Goal: Task Accomplishment & Management: Complete application form

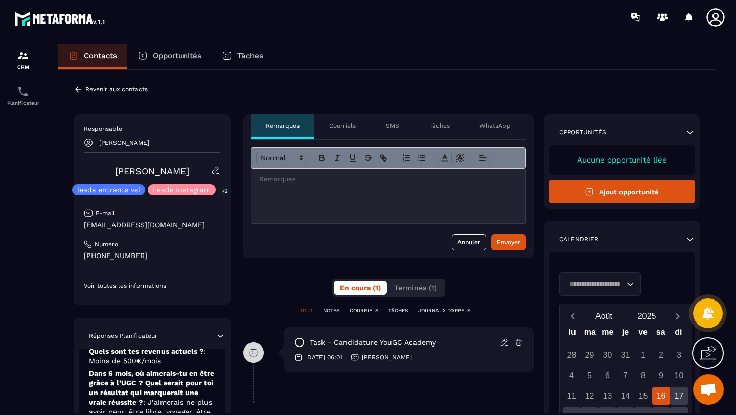
click at [627, 193] on button "Ajout opportunité" at bounding box center [622, 192] width 147 height 24
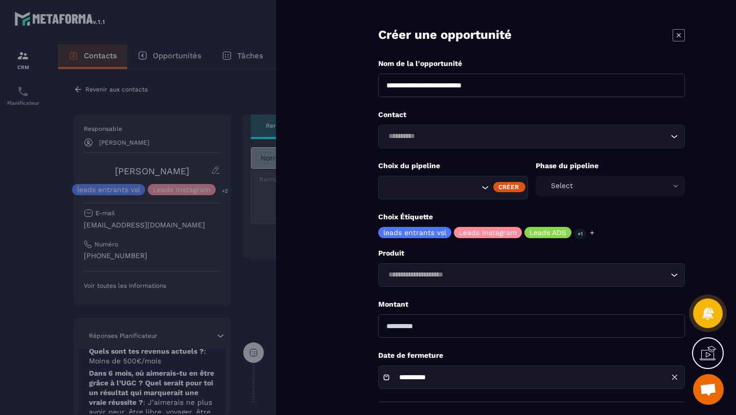
scroll to position [19, 0]
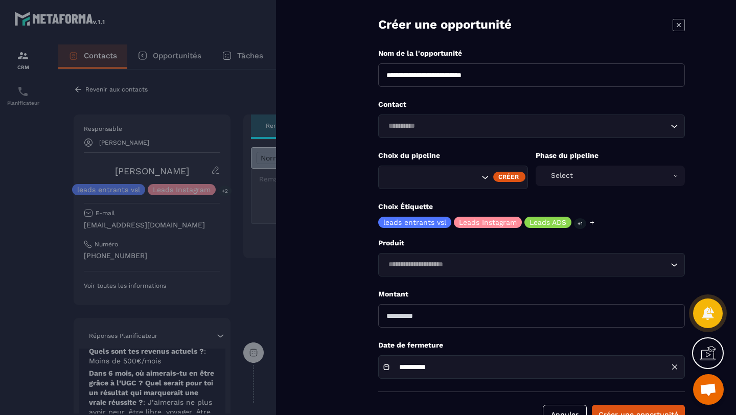
click at [481, 175] on icon "Search for option" at bounding box center [485, 177] width 10 height 10
click at [469, 151] on p "Choix du pipeline" at bounding box center [453, 156] width 150 height 10
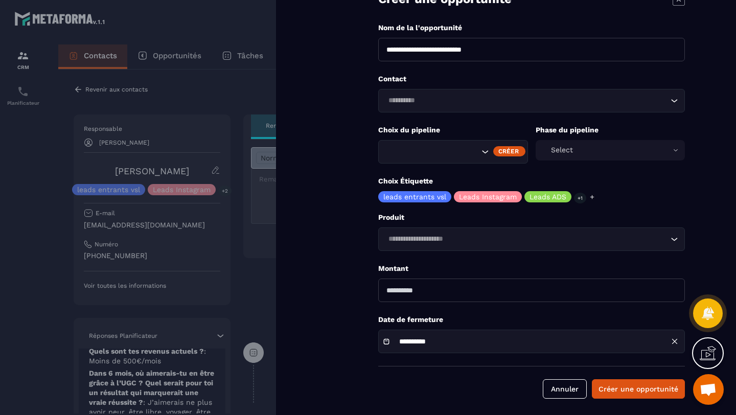
scroll to position [49, 0]
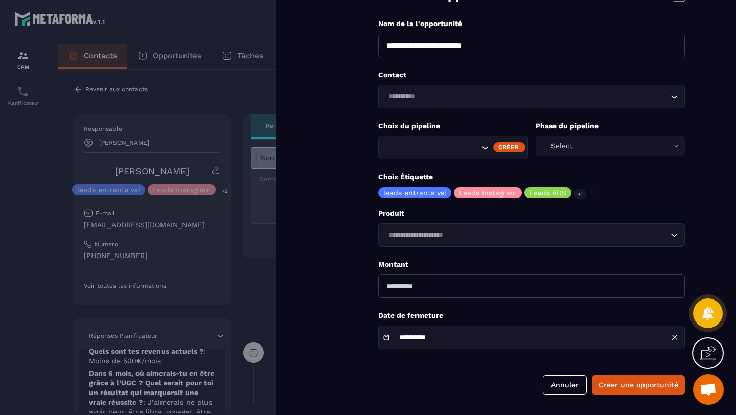
click at [577, 143] on div "Select" at bounding box center [611, 146] width 150 height 20
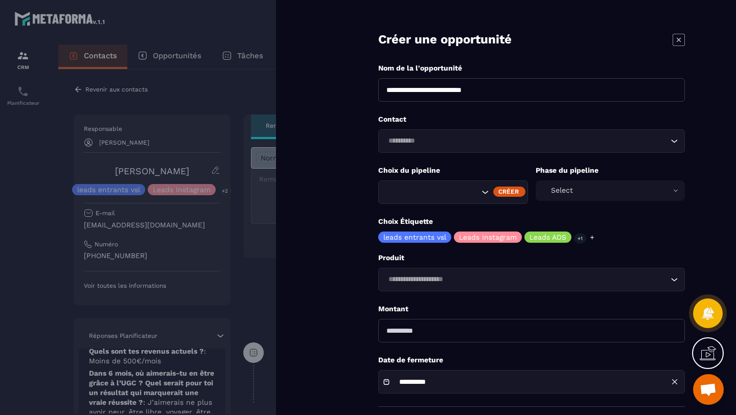
scroll to position [0, 0]
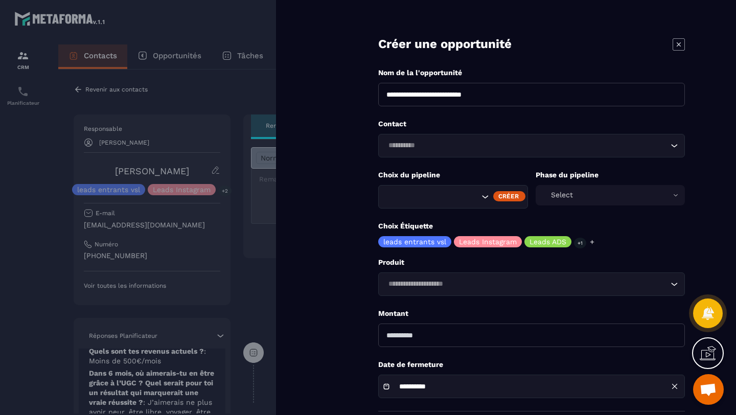
click at [432, 248] on form "**********" at bounding box center [531, 232] width 409 height 464
click at [419, 244] on p "leads entrants vsl" at bounding box center [415, 241] width 63 height 7
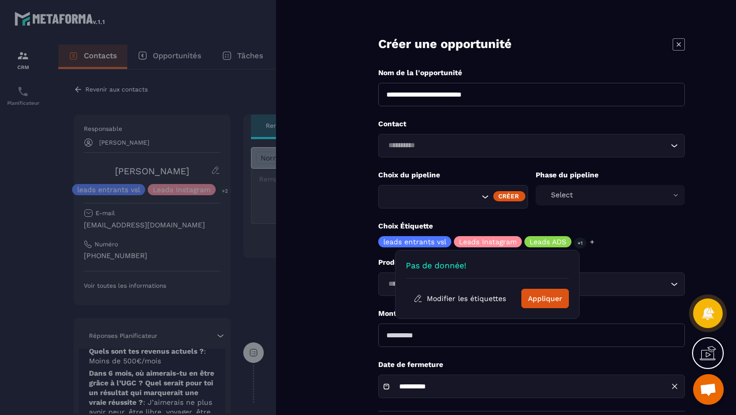
click at [680, 40] on icon at bounding box center [679, 44] width 12 height 12
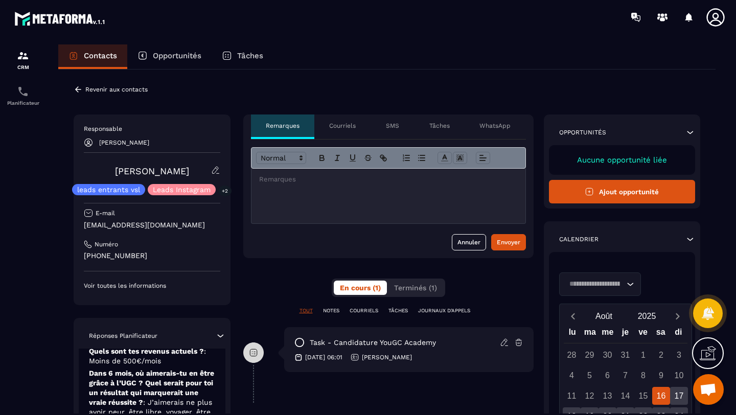
click at [622, 190] on button "Ajout opportunité" at bounding box center [622, 192] width 147 height 24
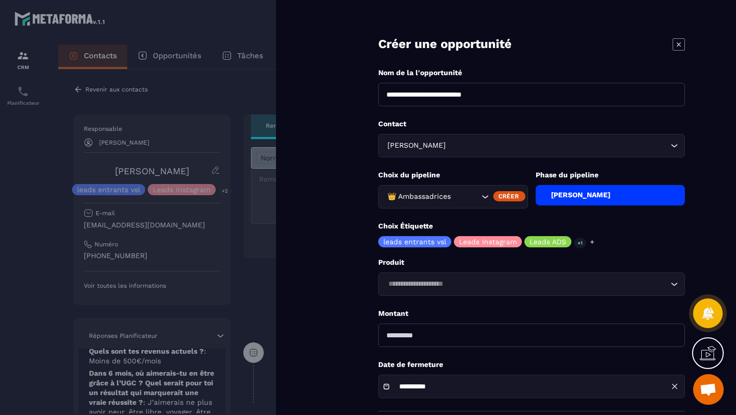
click at [595, 194] on div "[PERSON_NAME]" at bounding box center [611, 195] width 150 height 20
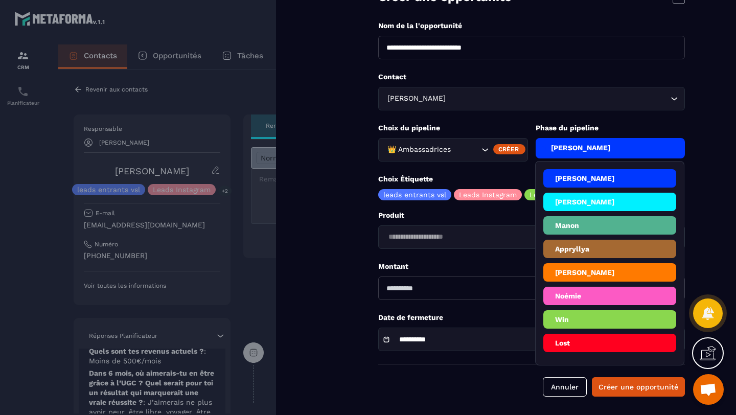
scroll to position [47, 0]
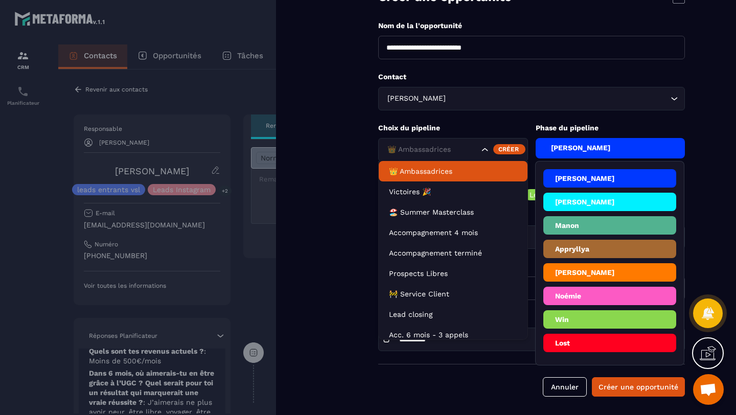
click at [448, 149] on div "👑 Ambassadrices" at bounding box center [432, 149] width 96 height 11
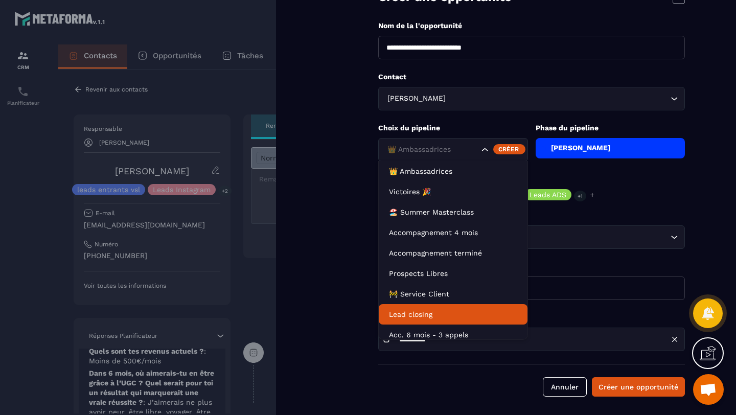
click at [404, 314] on p "Lead closing" at bounding box center [453, 314] width 128 height 10
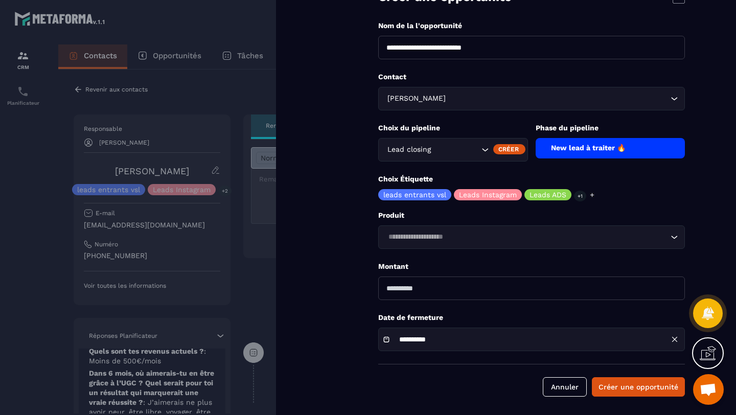
click at [591, 151] on div "New lead à traiter 🔥" at bounding box center [611, 148] width 150 height 20
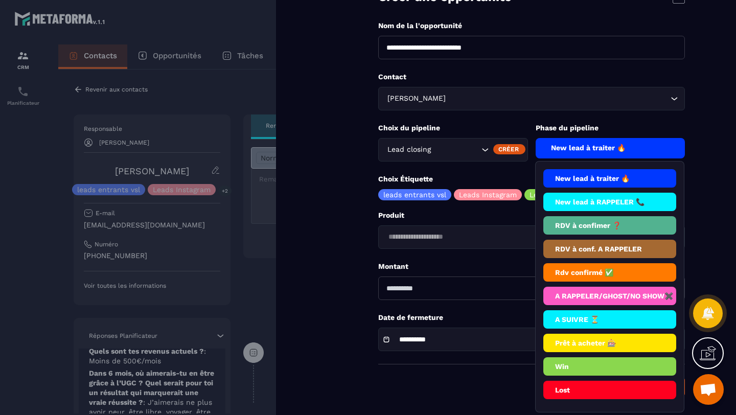
click at [587, 193] on li "New lead à traiter 🔥" at bounding box center [610, 202] width 133 height 18
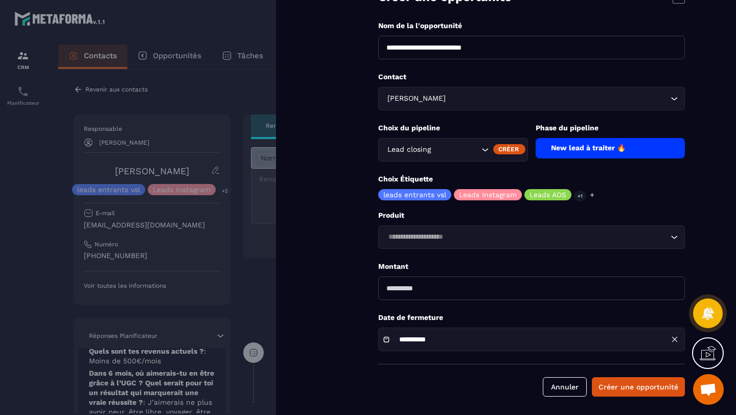
scroll to position [49, 0]
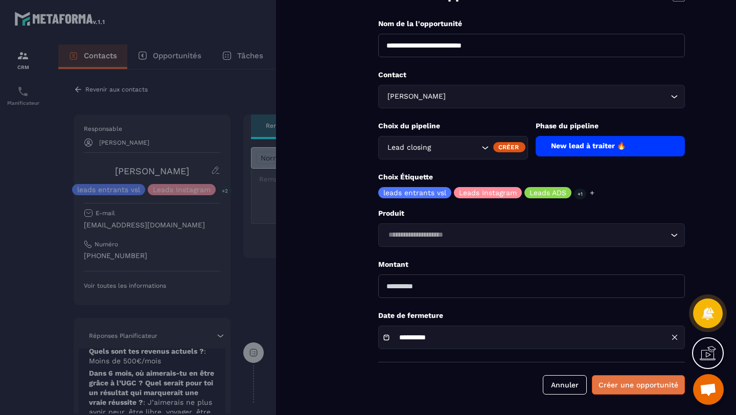
click at [643, 390] on button "Créer une opportunité" at bounding box center [638, 384] width 93 height 19
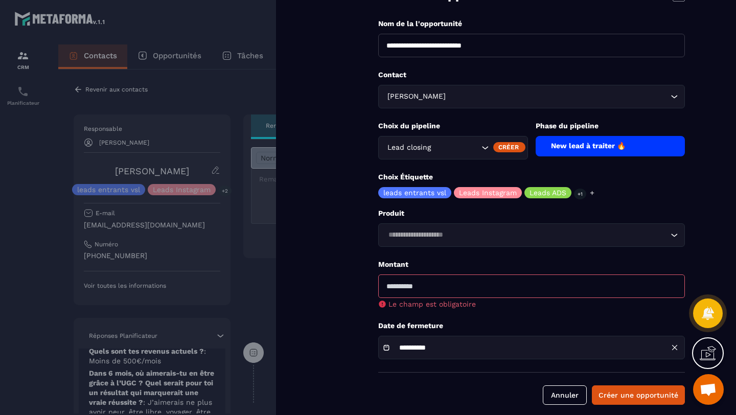
click at [422, 290] on input "number" at bounding box center [531, 287] width 307 height 24
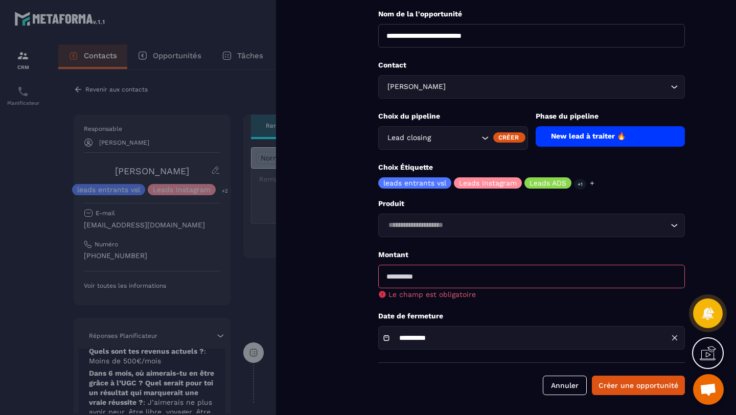
scroll to position [59, 0]
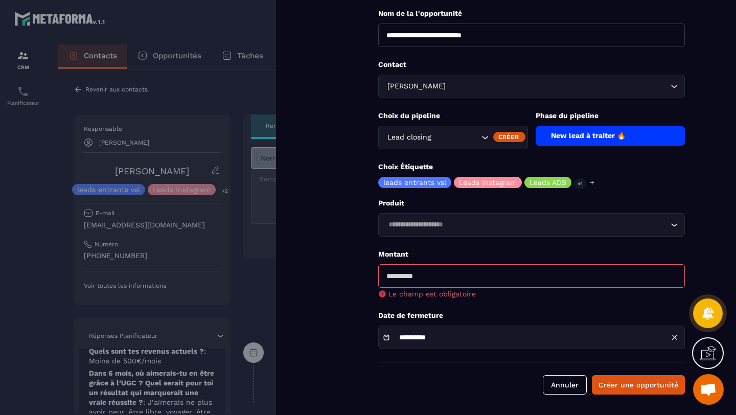
click at [399, 278] on input "number" at bounding box center [531, 276] width 307 height 24
type input "*"
click at [559, 387] on button "Annuler" at bounding box center [565, 384] width 44 height 19
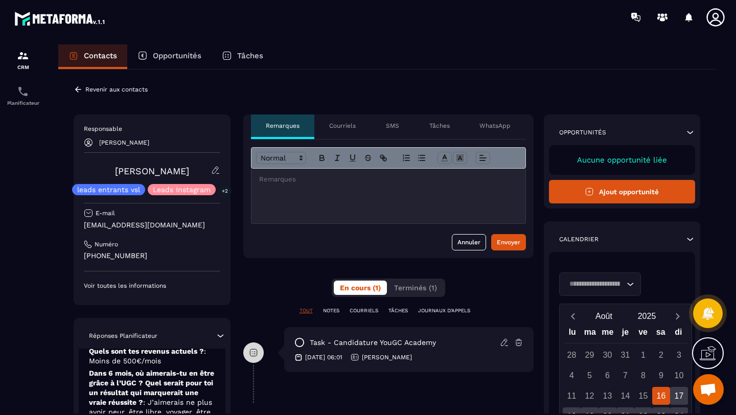
click at [81, 85] on icon at bounding box center [78, 89] width 9 height 9
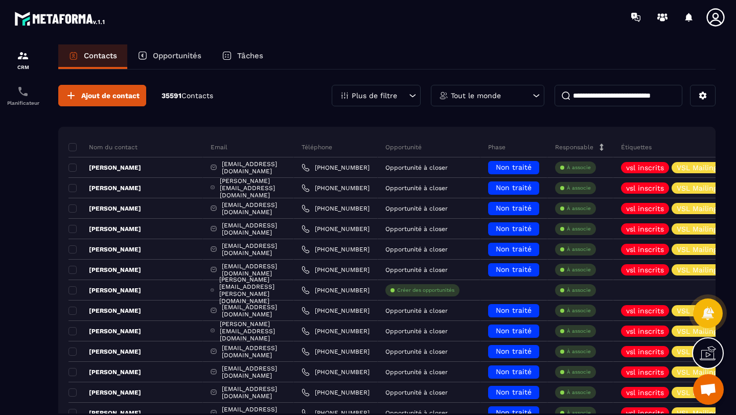
click at [583, 93] on input at bounding box center [619, 95] width 128 height 21
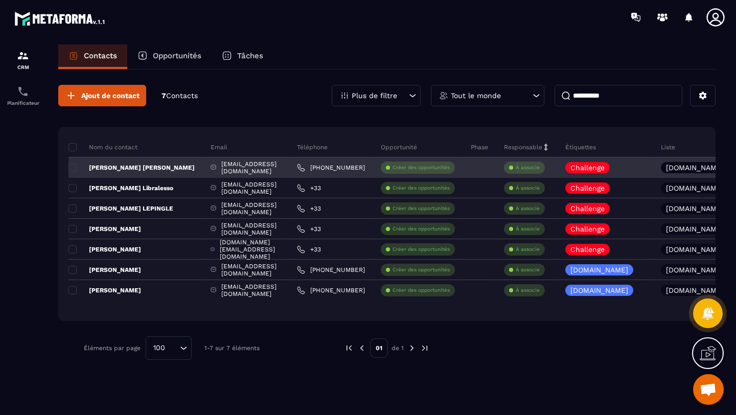
type input "**********"
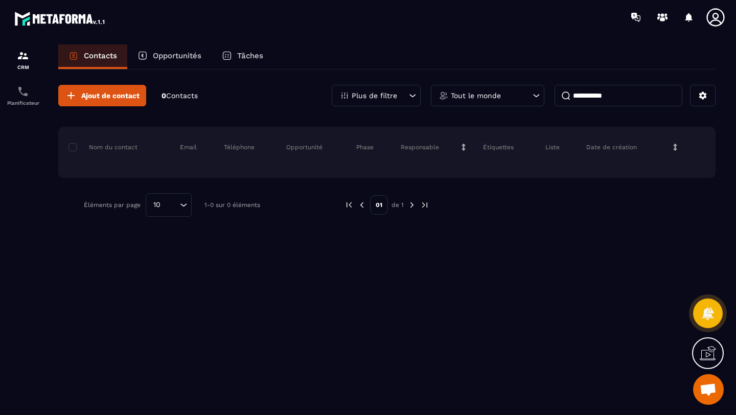
drag, startPoint x: 622, startPoint y: 100, endPoint x: 517, endPoint y: 100, distance: 105.3
click at [517, 100] on div "**********" at bounding box center [524, 95] width 384 height 21
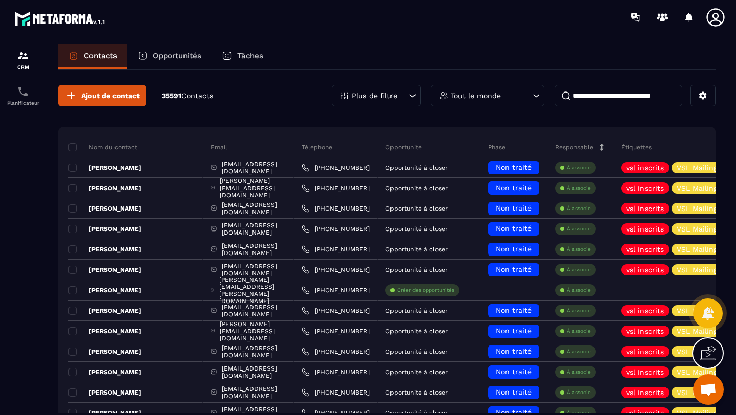
click at [85, 55] on p "Contacts" at bounding box center [100, 55] width 33 height 9
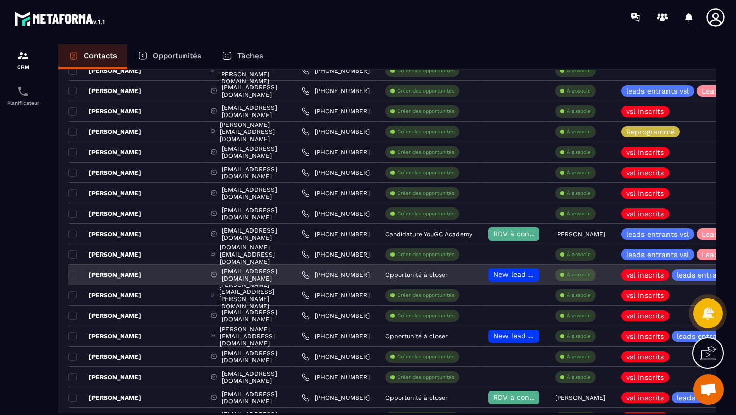
scroll to position [1361, 0]
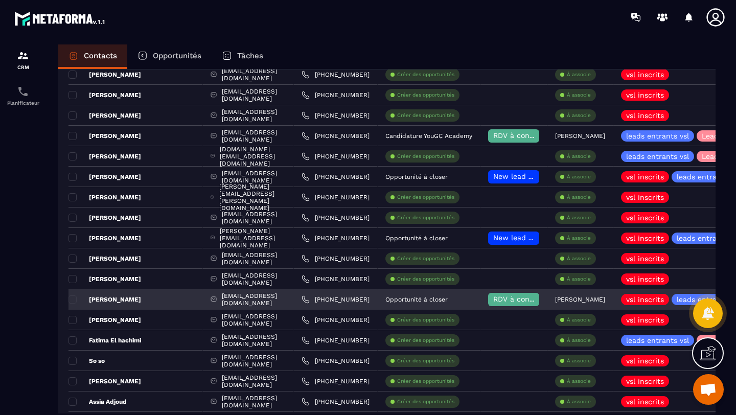
click at [137, 303] on div "[PERSON_NAME]" at bounding box center [136, 299] width 134 height 20
